Goal: Transaction & Acquisition: Purchase product/service

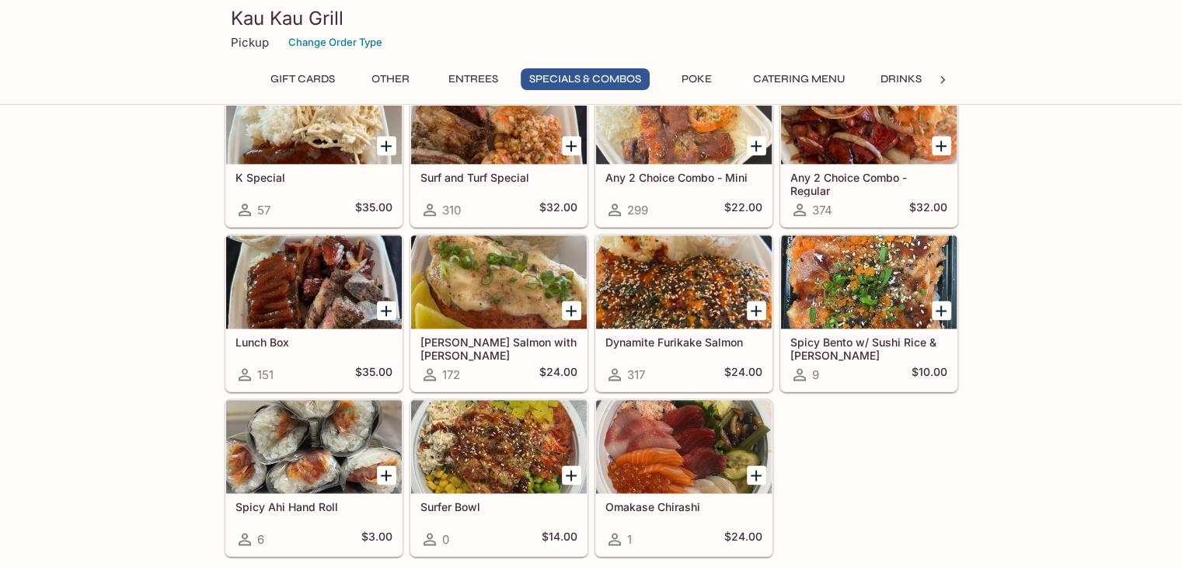
scroll to position [2021, 0]
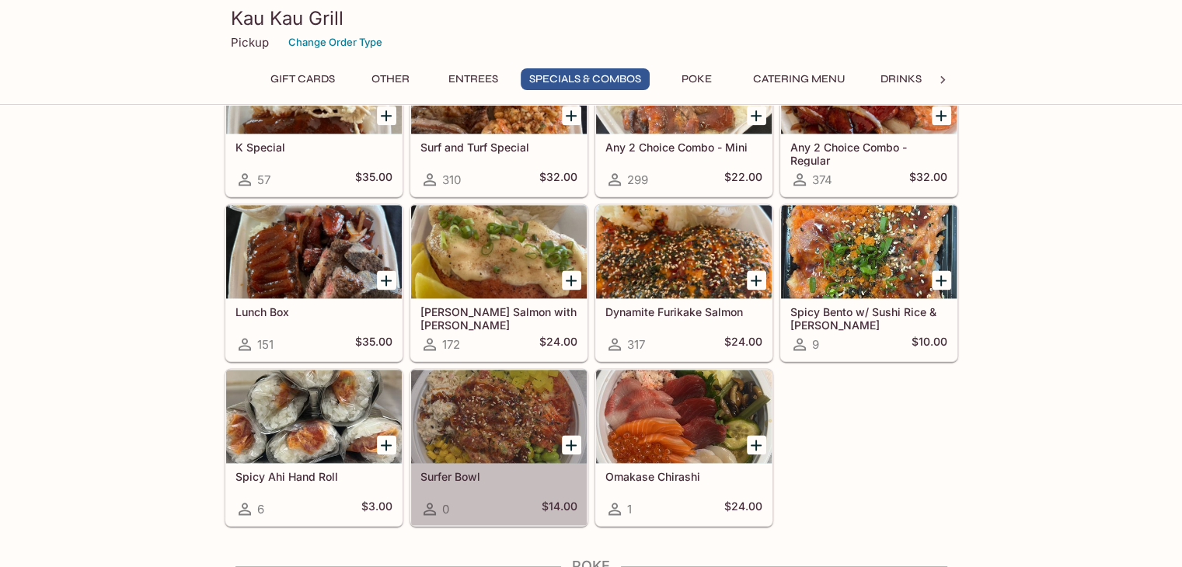
click at [517, 399] on div at bounding box center [499, 416] width 176 height 93
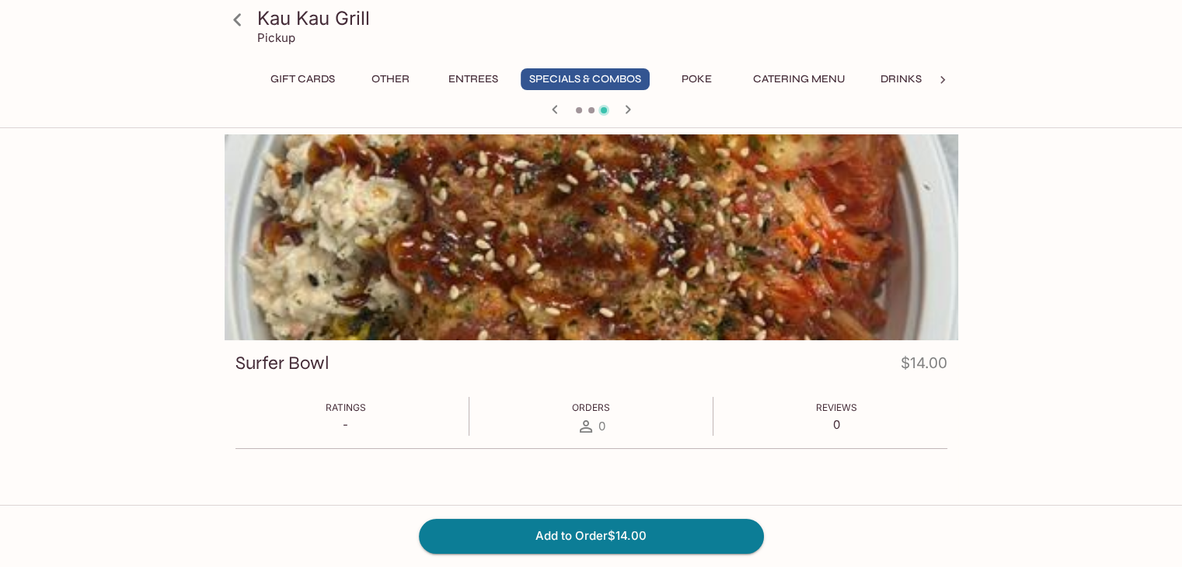
click at [553, 110] on icon "button" at bounding box center [554, 109] width 5 height 9
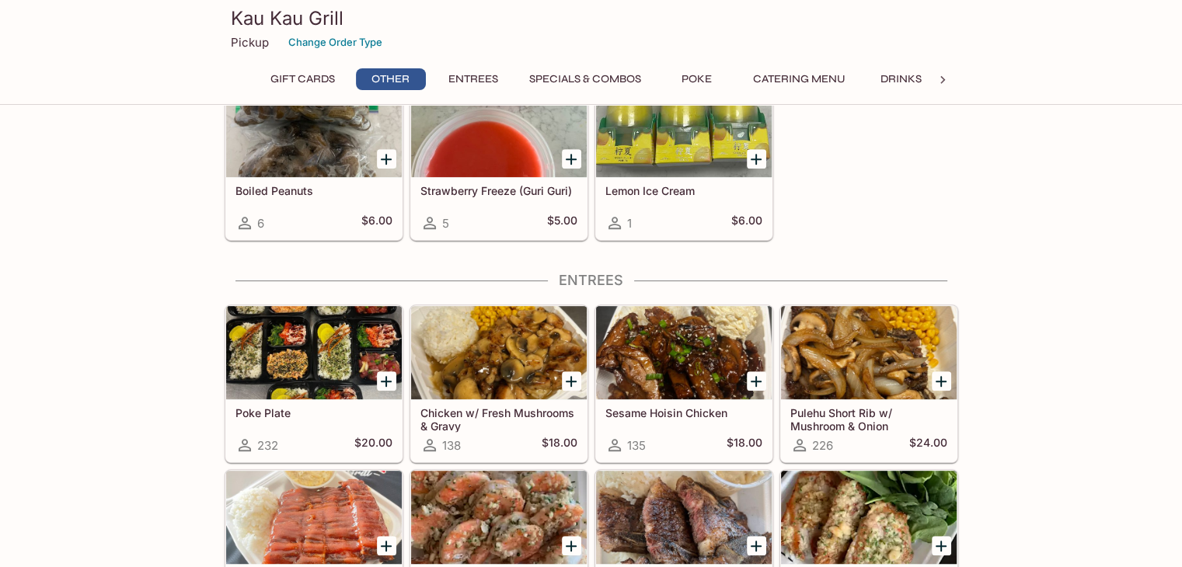
scroll to position [864, 0]
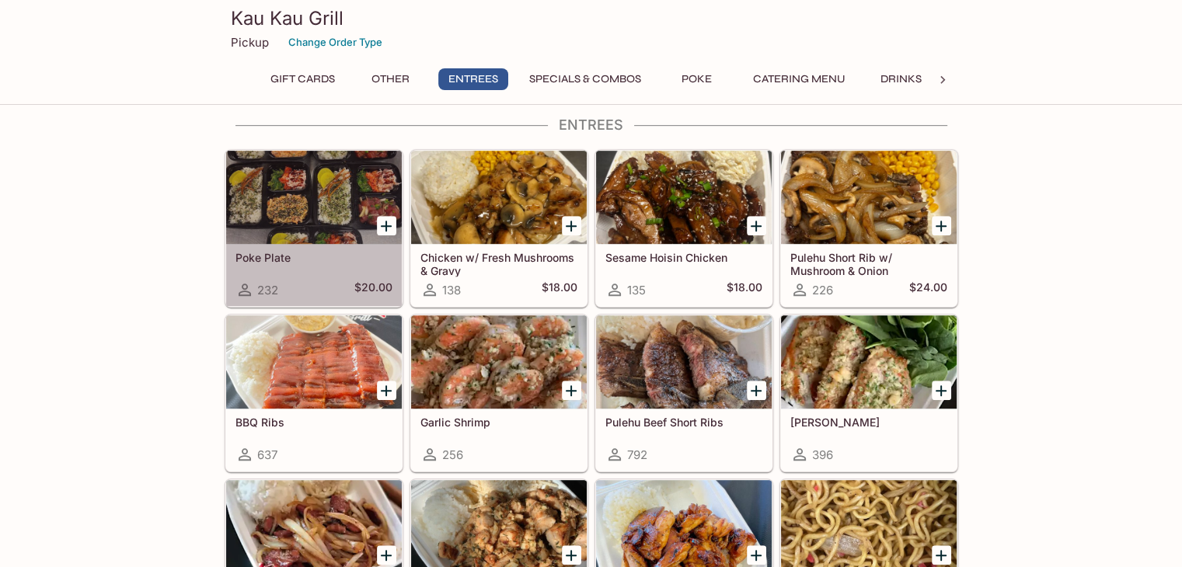
click at [308, 175] on div at bounding box center [314, 197] width 176 height 93
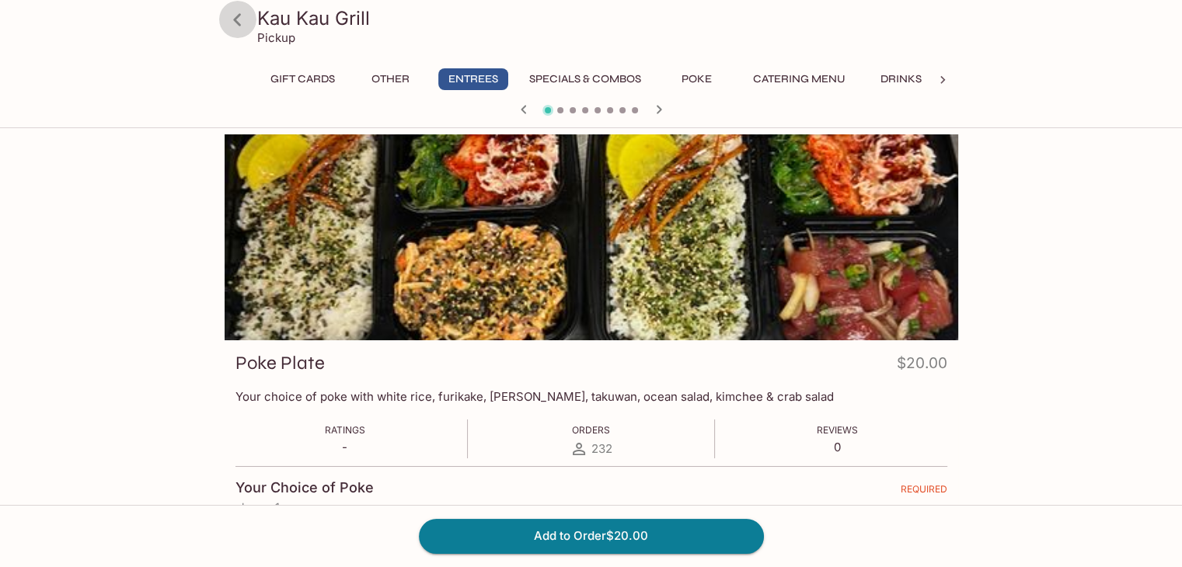
click at [240, 23] on icon at bounding box center [237, 19] width 27 height 27
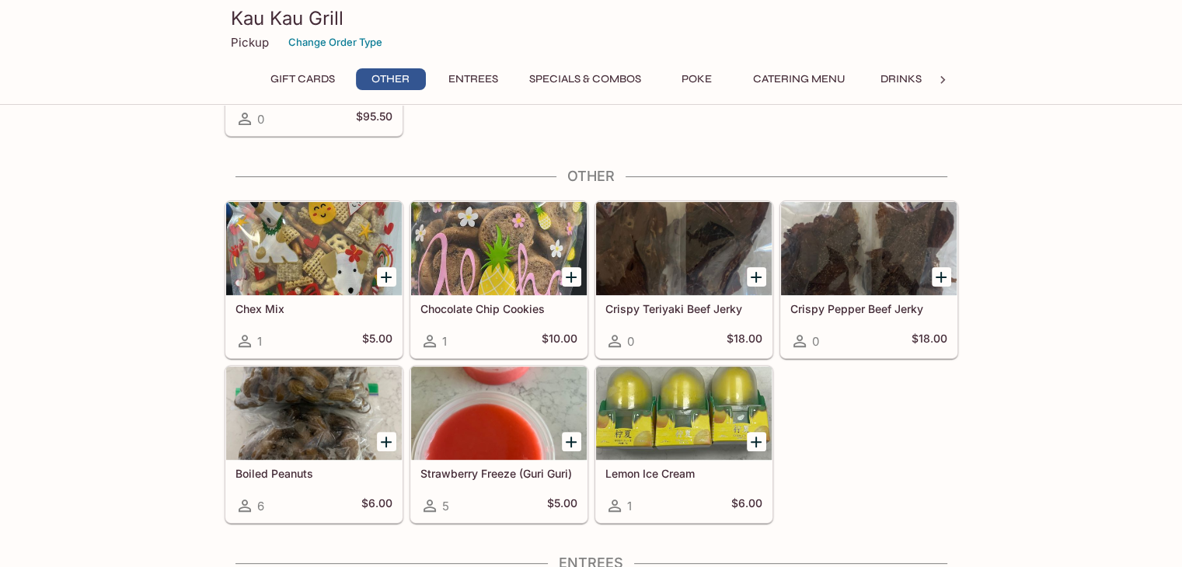
scroll to position [398, 0]
